Goal: Information Seeking & Learning: Learn about a topic

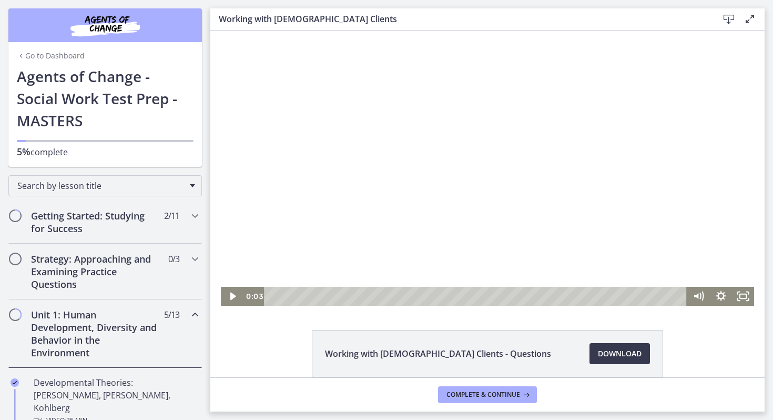
scroll to position [50, 0]
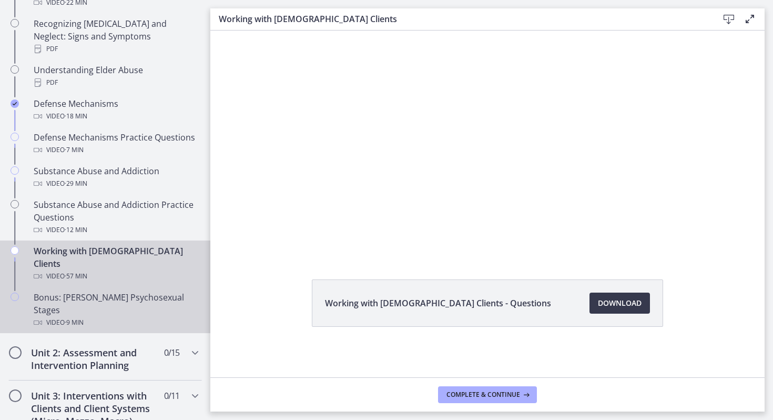
click at [155, 291] on div "Bonus: [PERSON_NAME] Psychosexual Stages Video · 9 min" at bounding box center [116, 310] width 164 height 38
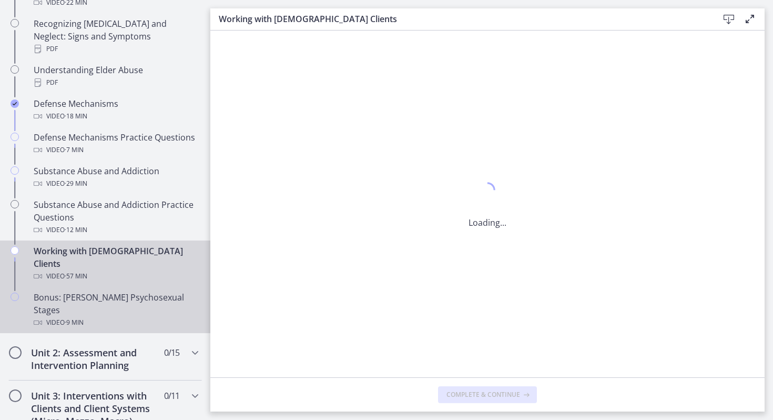
scroll to position [0, 0]
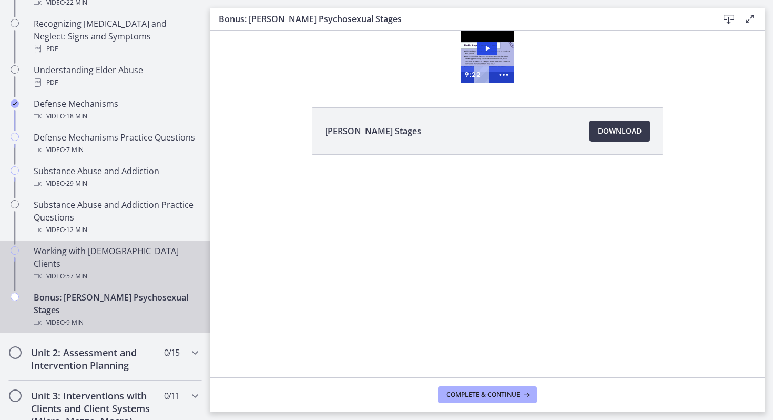
click at [121, 270] on div "Video · 57 min" at bounding box center [116, 276] width 164 height 13
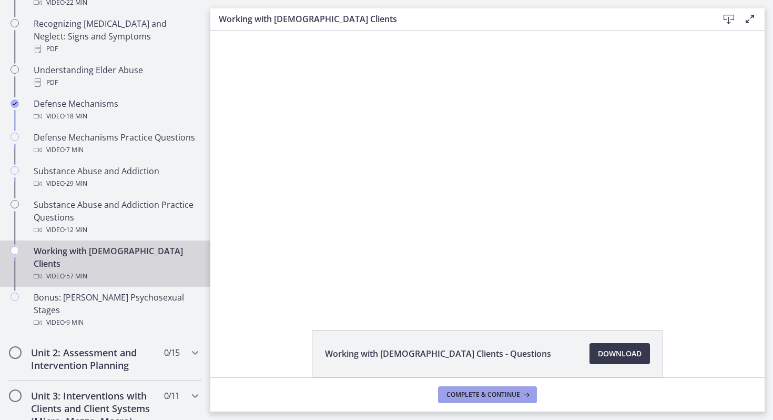
click at [496, 398] on span "Complete & continue" at bounding box center [484, 394] width 74 height 8
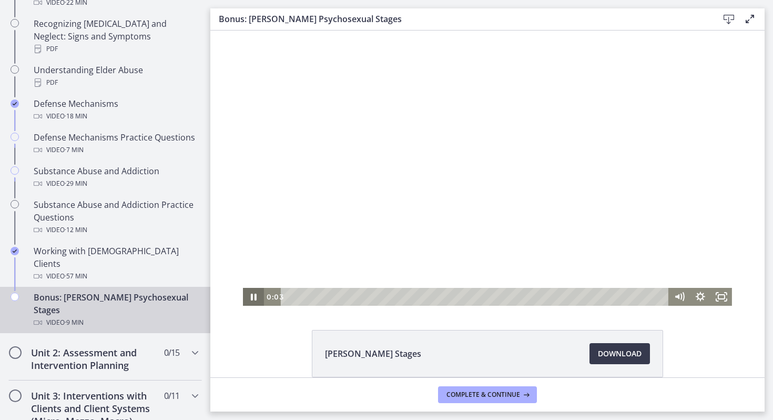
click at [252, 296] on icon "Pause" at bounding box center [254, 297] width 6 height 7
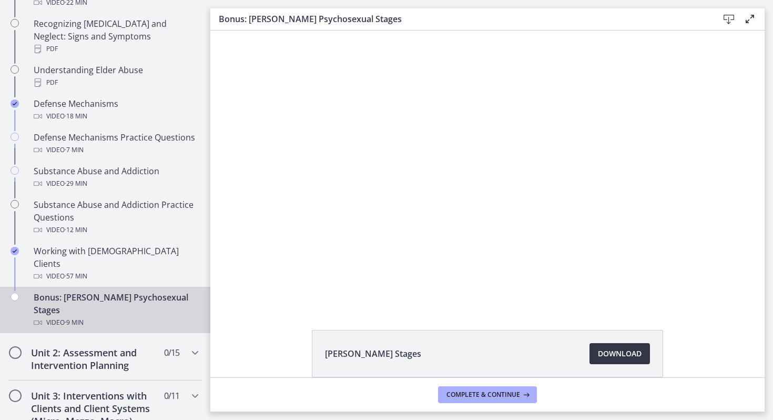
click at [629, 358] on span "Download Opens in a new window" at bounding box center [620, 353] width 44 height 13
